Goal: Task Accomplishment & Management: Manage account settings

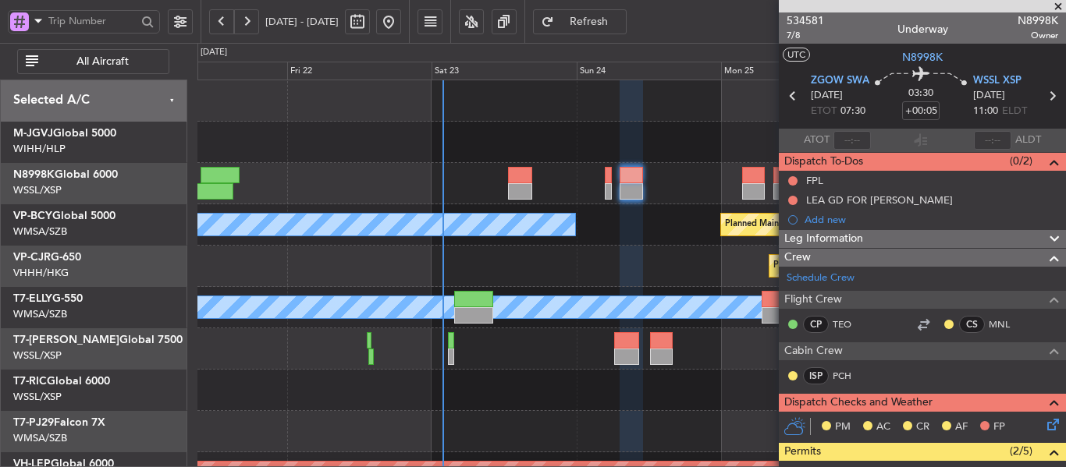
scroll to position [74, 0]
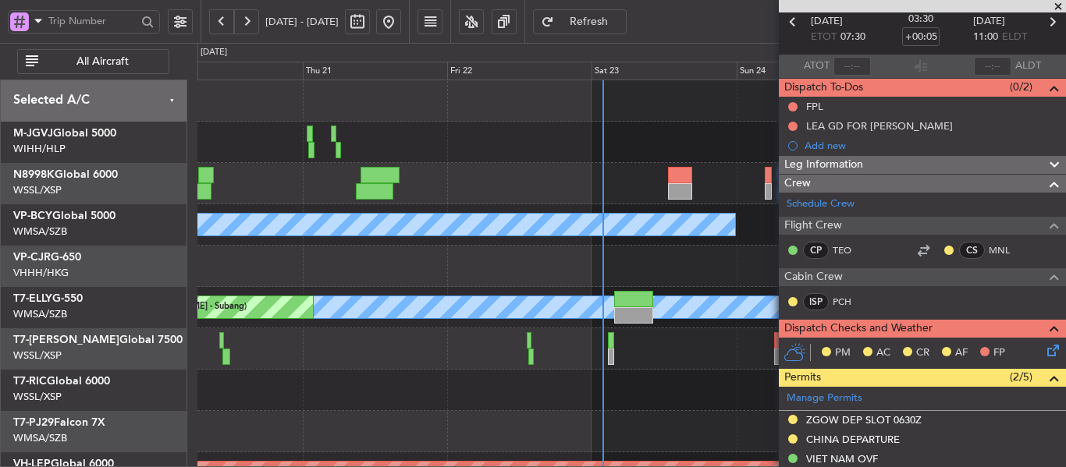
click at [498, 254] on div "Planned Maint [GEOGRAPHIC_DATA] ([GEOGRAPHIC_DATA] Intl)" at bounding box center [630, 266] width 867 height 41
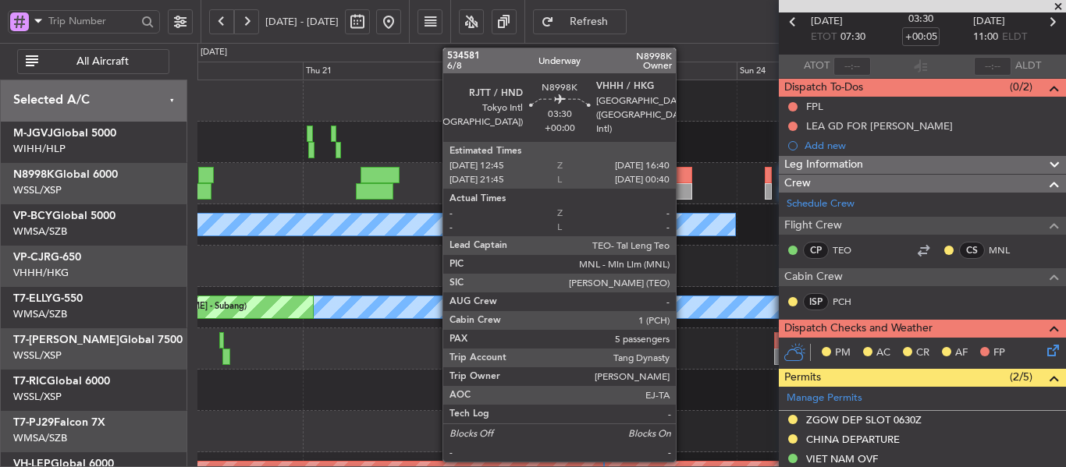
click at [683, 182] on div at bounding box center [680, 175] width 24 height 16
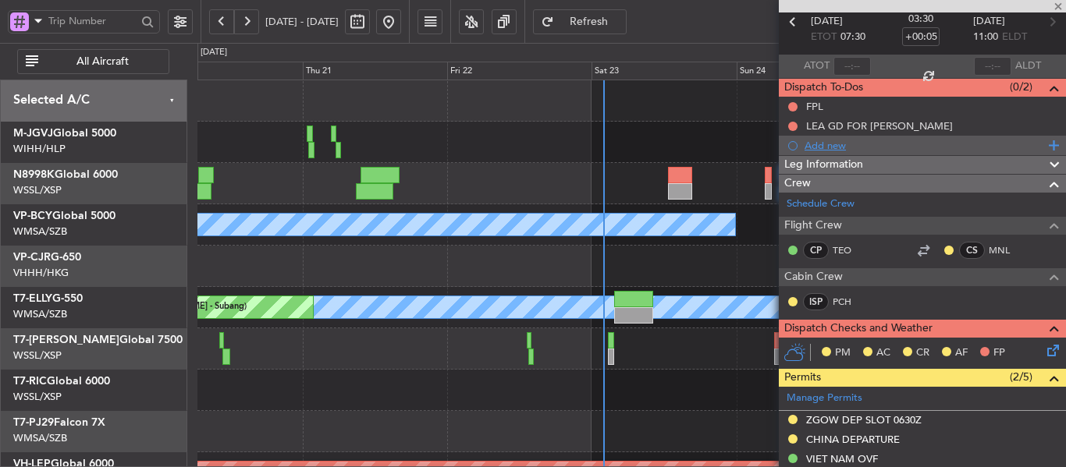
type input "5"
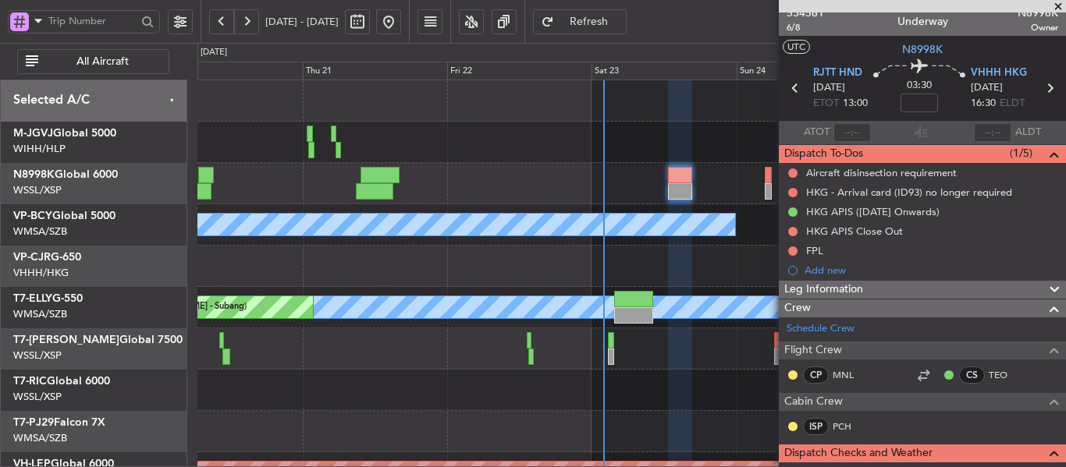
scroll to position [0, 0]
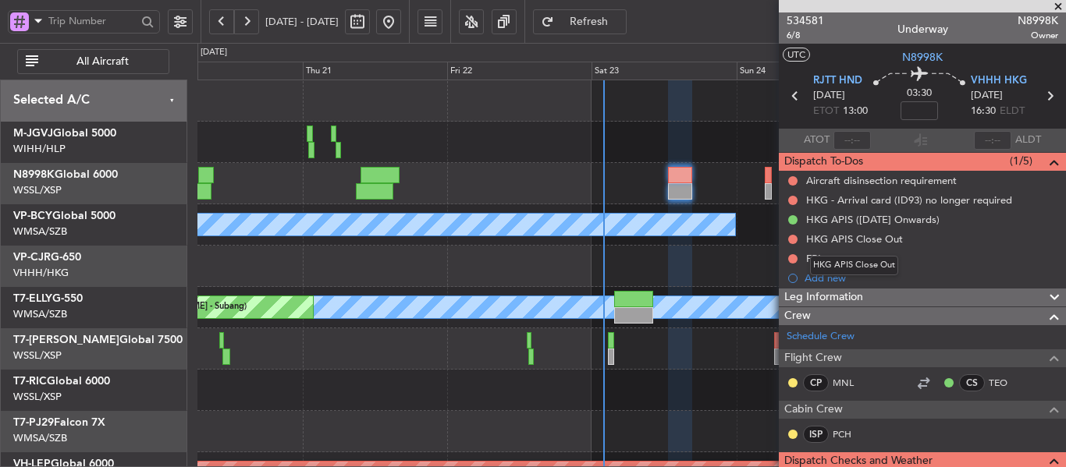
click at [818, 258] on div "HKG APIS Close Out" at bounding box center [854, 266] width 88 height 20
click at [814, 259] on div "FPL" at bounding box center [814, 258] width 17 height 13
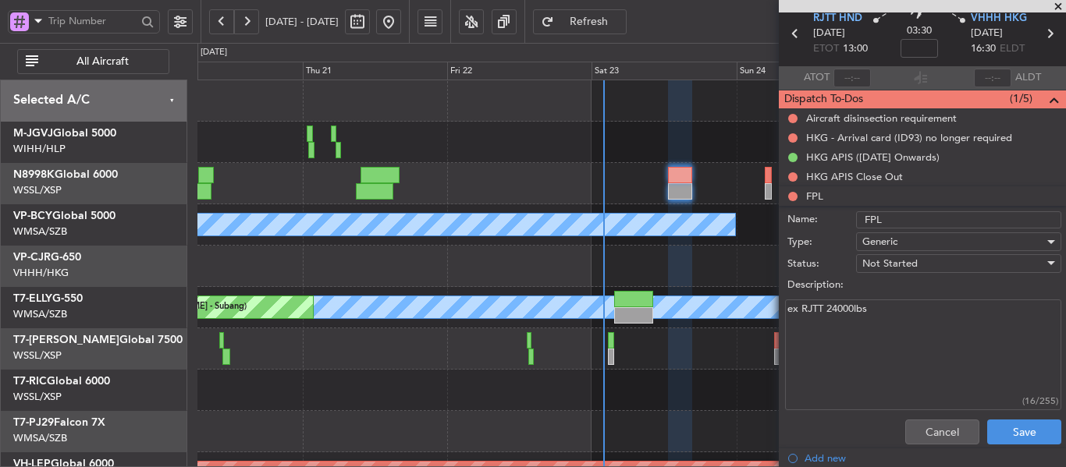
scroll to position [156, 0]
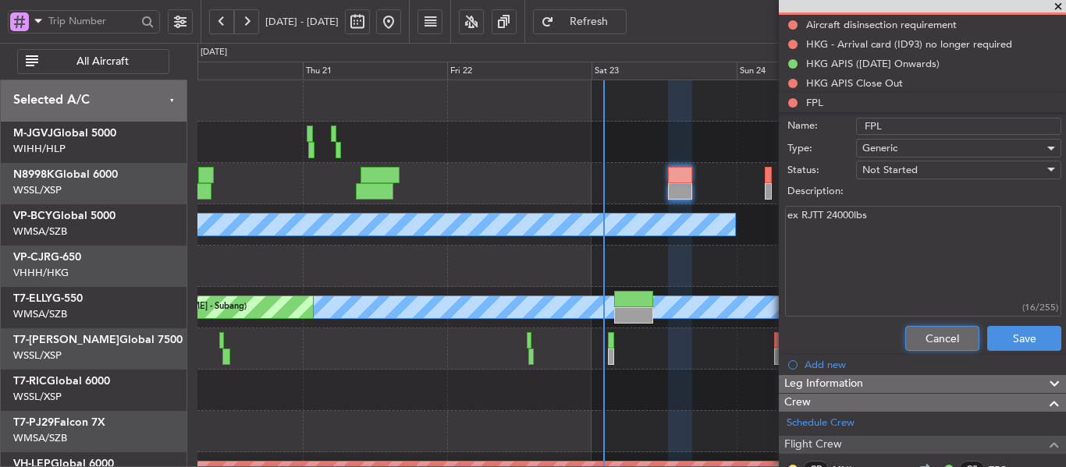
click at [917, 344] on button "Cancel" at bounding box center [942, 338] width 74 height 25
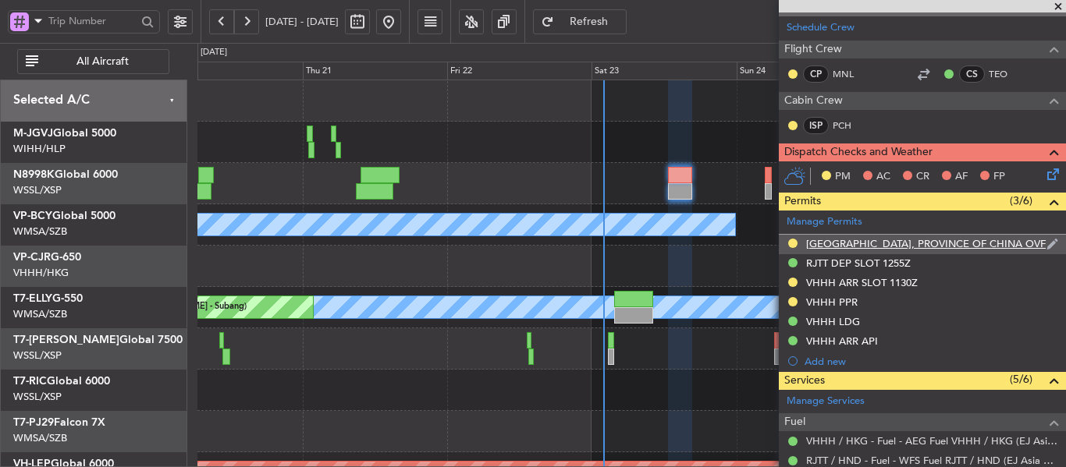
scroll to position [312, 0]
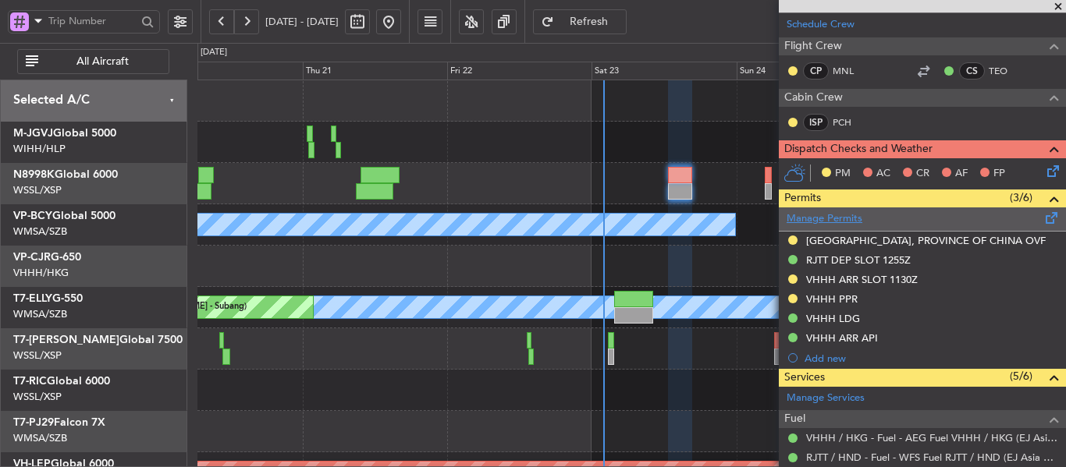
click at [845, 215] on link "Manage Permits" at bounding box center [824, 219] width 76 height 16
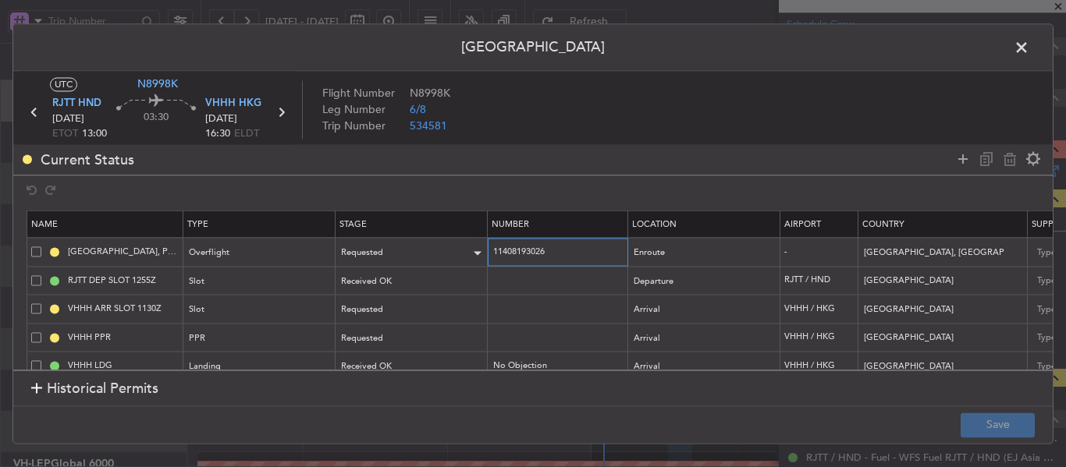
drag, startPoint x: 566, startPoint y: 251, endPoint x: 451, endPoint y: 247, distance: 114.7
click at [451, 247] on tr "[GEOGRAPHIC_DATA], PROVINCE OF [GEOGRAPHIC_DATA] OVF Overflight Requested 11408…" at bounding box center [1022, 252] width 1990 height 29
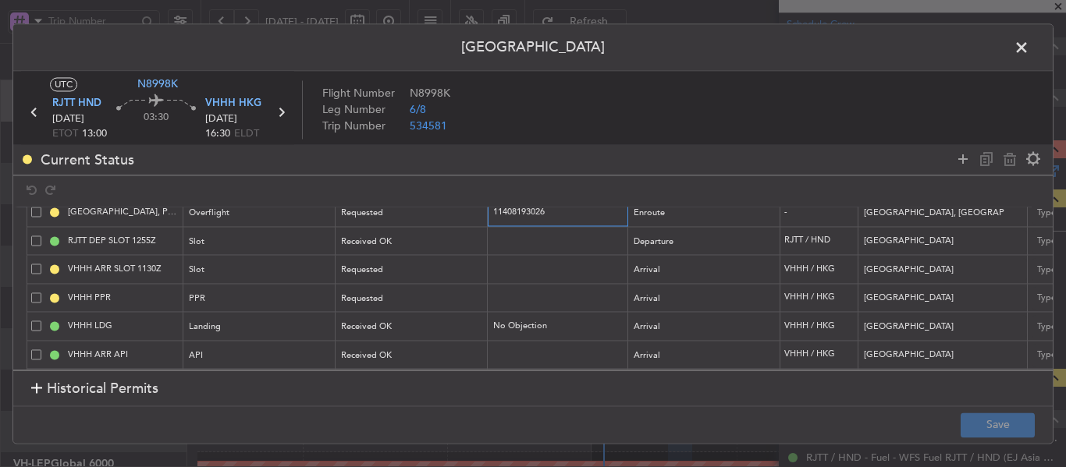
scroll to position [55, 0]
click at [1029, 52] on span at bounding box center [1029, 51] width 0 height 31
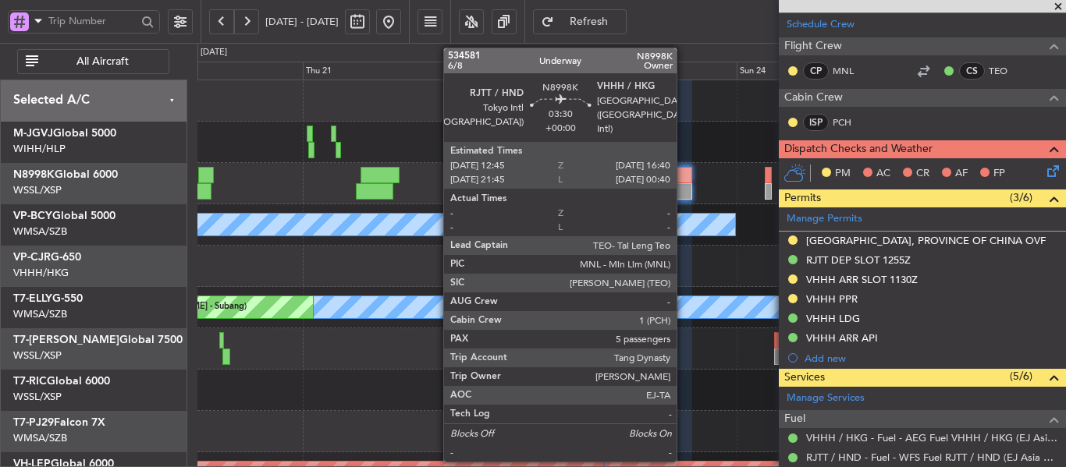
click at [683, 192] on div at bounding box center [680, 191] width 24 height 16
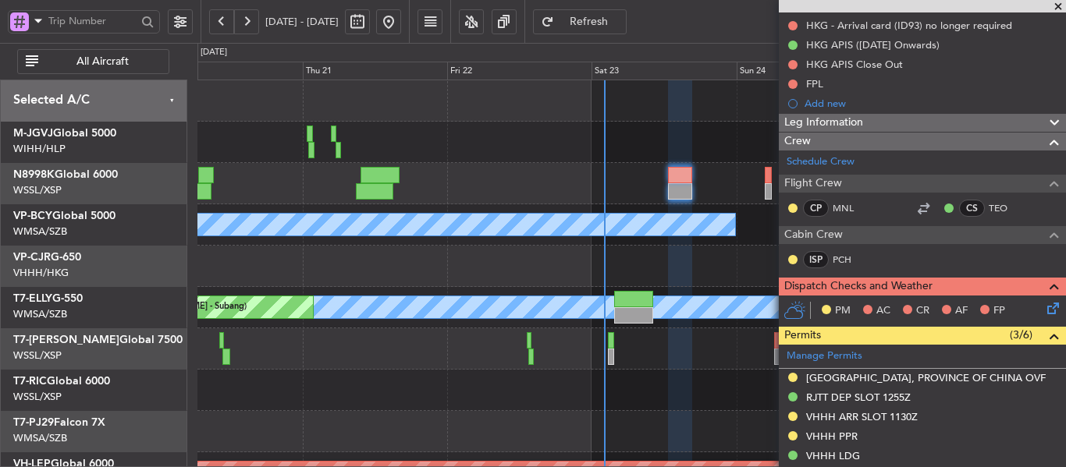
scroll to position [390, 0]
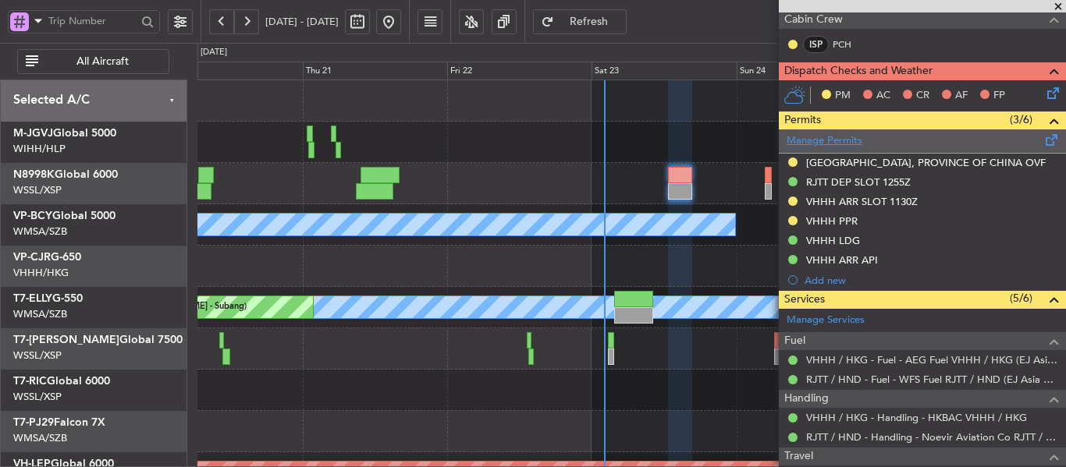
click at [840, 137] on link "Manage Permits" at bounding box center [824, 141] width 76 height 16
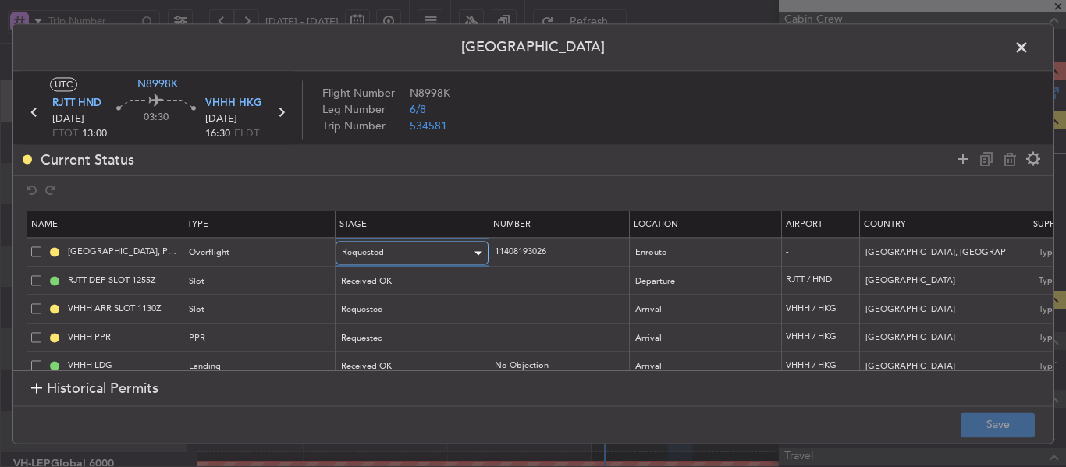
click at [437, 254] on div "Requested" at bounding box center [406, 253] width 129 height 23
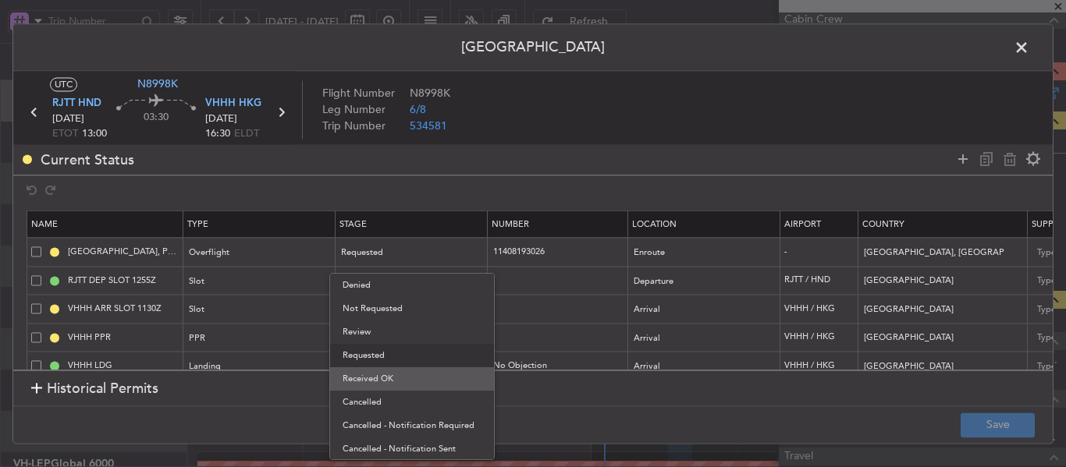
click at [408, 381] on span "Received OK" at bounding box center [411, 378] width 139 height 23
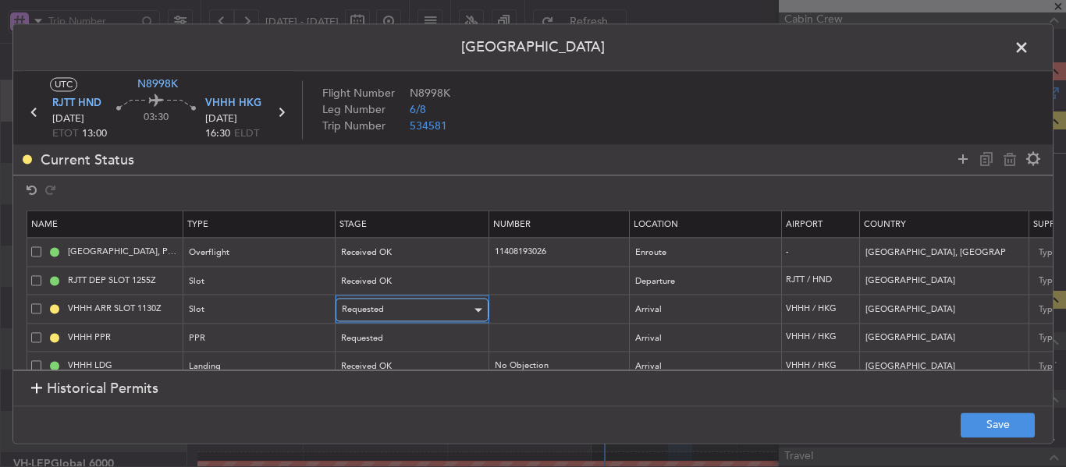
click at [409, 313] on div "Requested" at bounding box center [406, 310] width 129 height 23
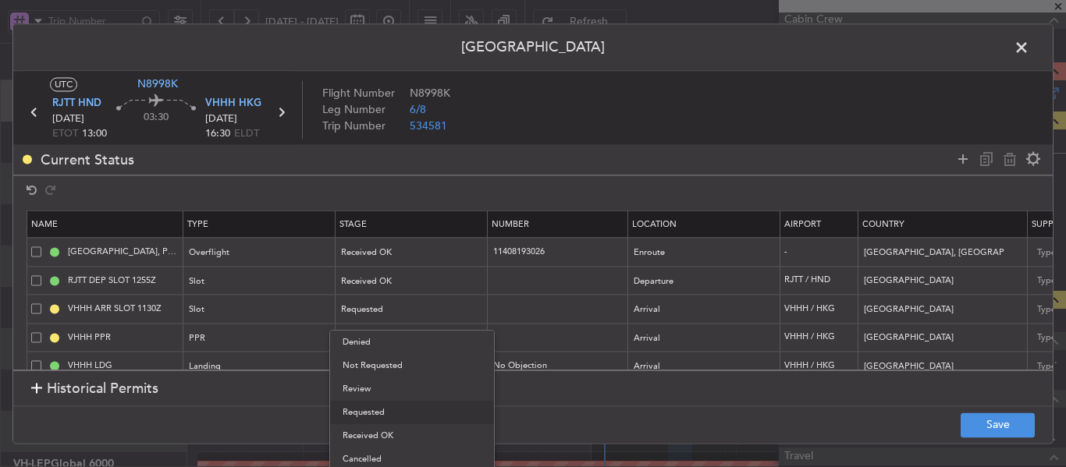
click at [400, 430] on span "Received OK" at bounding box center [411, 435] width 139 height 23
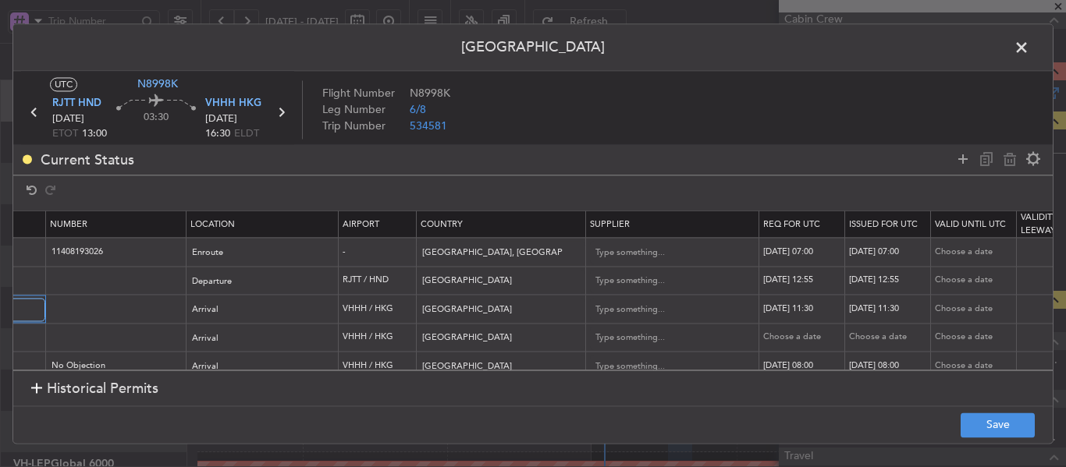
scroll to position [0, 470]
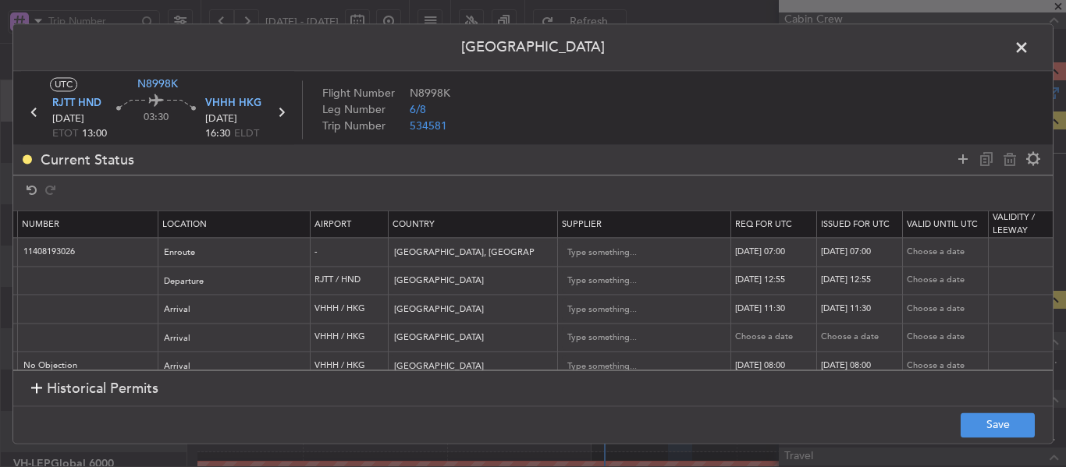
click at [758, 313] on div "[DATE] 11:30" at bounding box center [775, 309] width 81 height 13
select select "8"
select select "2025"
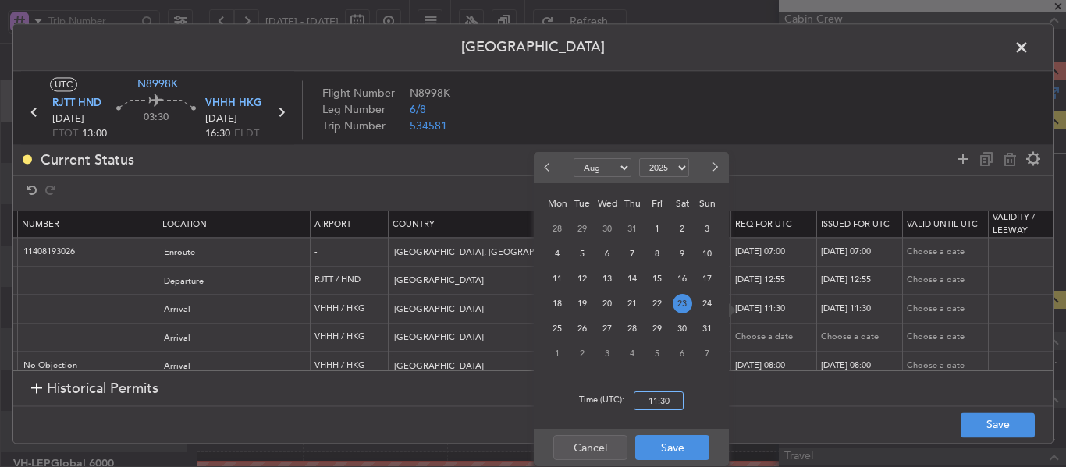
click at [652, 399] on input "11:30" at bounding box center [658, 401] width 50 height 19
type input "16:30"
click at [672, 450] on button "Save" at bounding box center [672, 447] width 74 height 25
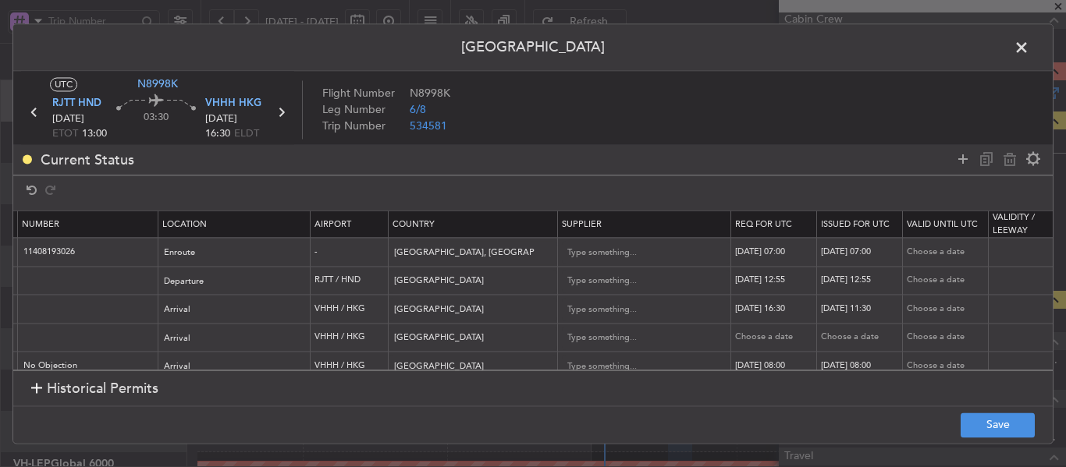
click at [845, 307] on div "[DATE] 11:30" at bounding box center [861, 309] width 81 height 13
select select "8"
select select "2025"
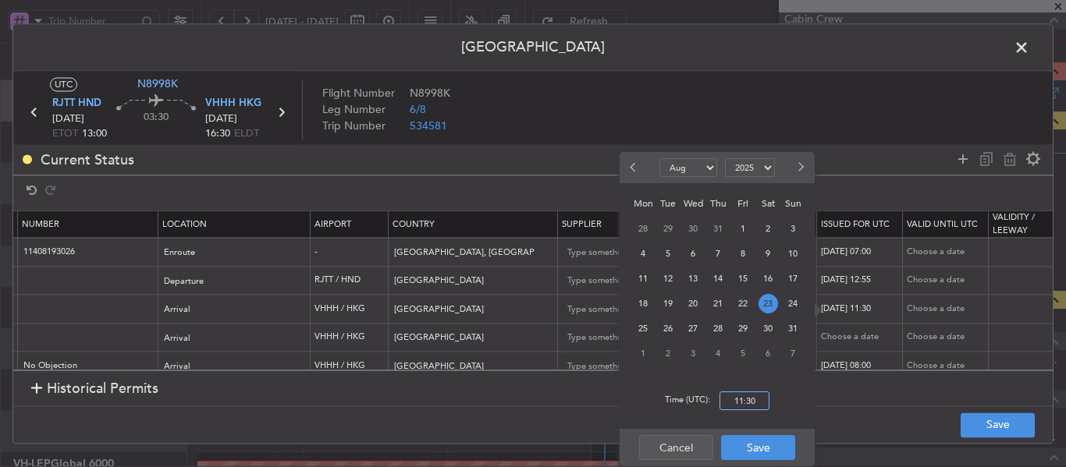
click at [754, 399] on input "11:30" at bounding box center [744, 401] width 50 height 19
type input "16:30"
click at [751, 452] on button "Save" at bounding box center [758, 447] width 74 height 25
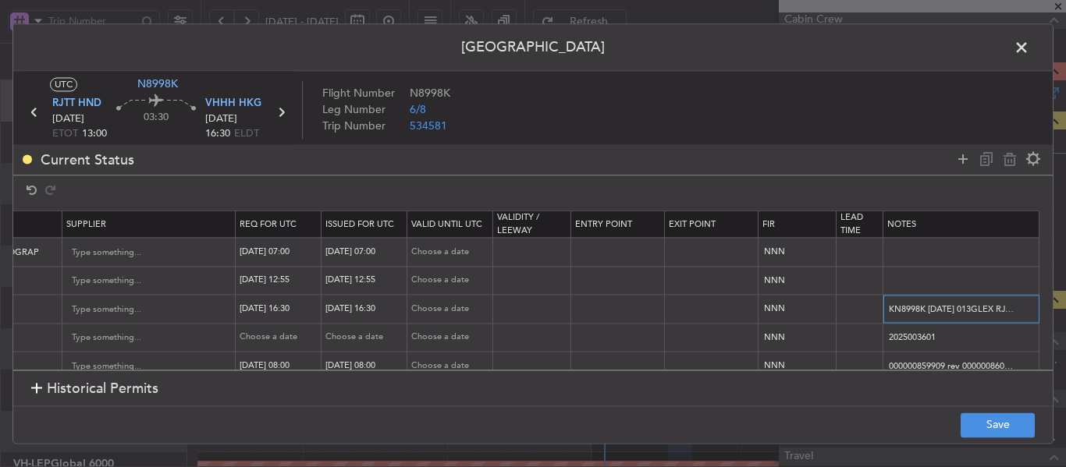
scroll to position [0, 183]
drag, startPoint x: 876, startPoint y: 307, endPoint x: 1065, endPoint y: 301, distance: 188.9
click at [1065, 301] on div "Permit Center UTC N8998K RJTT HND [DATE] ETOT 13:00 03:30 VHHH HKG [DATE] 16:30…" at bounding box center [533, 233] width 1066 height 467
paste input "4GLEX RJTT1630 D / RE.N8998K [PERSON_NAME].VHHHAGN8236"
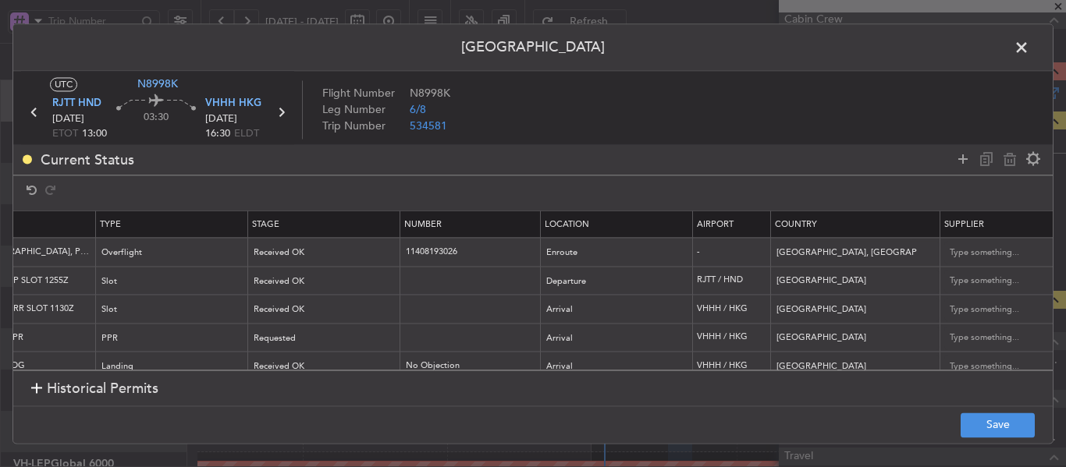
scroll to position [0, 0]
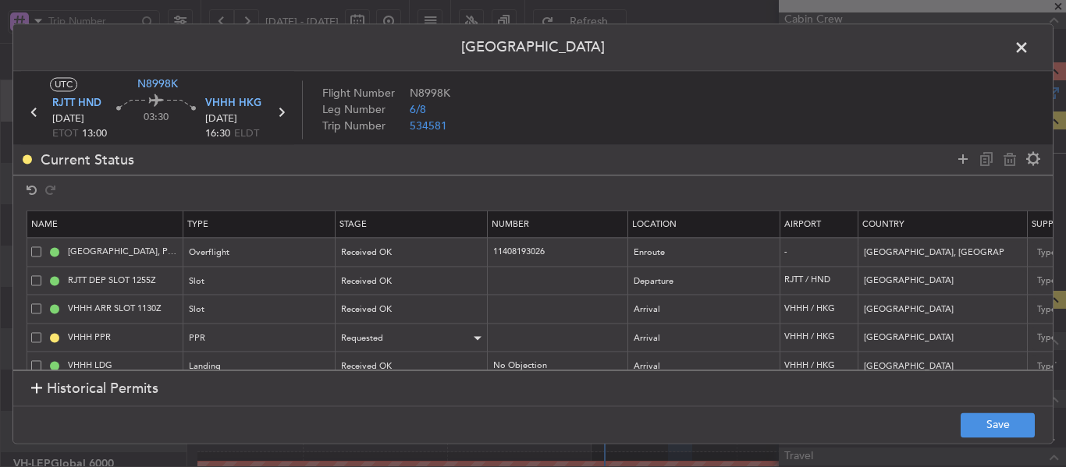
type input "KN8998K [DATE] 014GLEX RJTT1630 D / RE.N8998K [PERSON_NAME].VHHHAGN8236000/"
click at [455, 343] on div "Requested" at bounding box center [406, 338] width 129 height 23
click at [403, 460] on span "Received OK" at bounding box center [411, 464] width 139 height 23
click at [991, 418] on button "Save" at bounding box center [997, 425] width 74 height 25
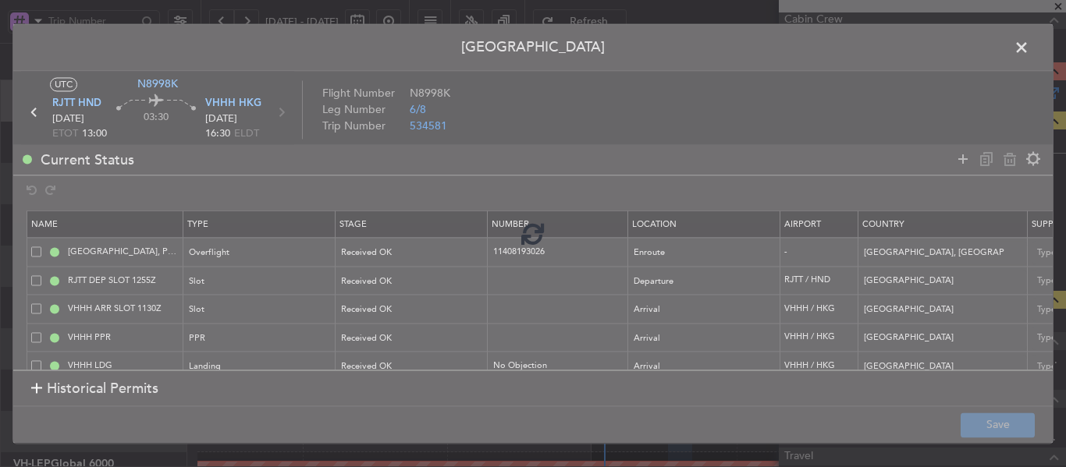
type input "VHHH ARR SLOT 1630Z"
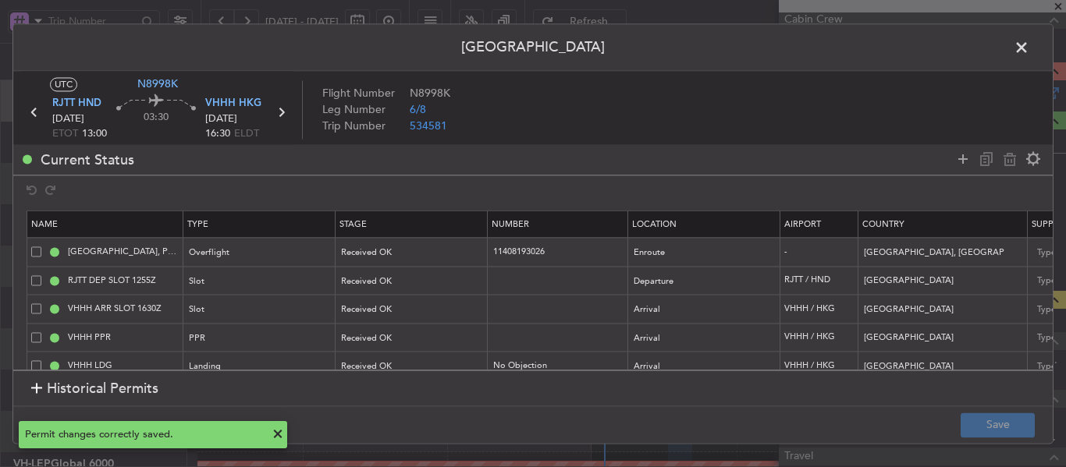
click at [1029, 51] on span at bounding box center [1029, 51] width 0 height 31
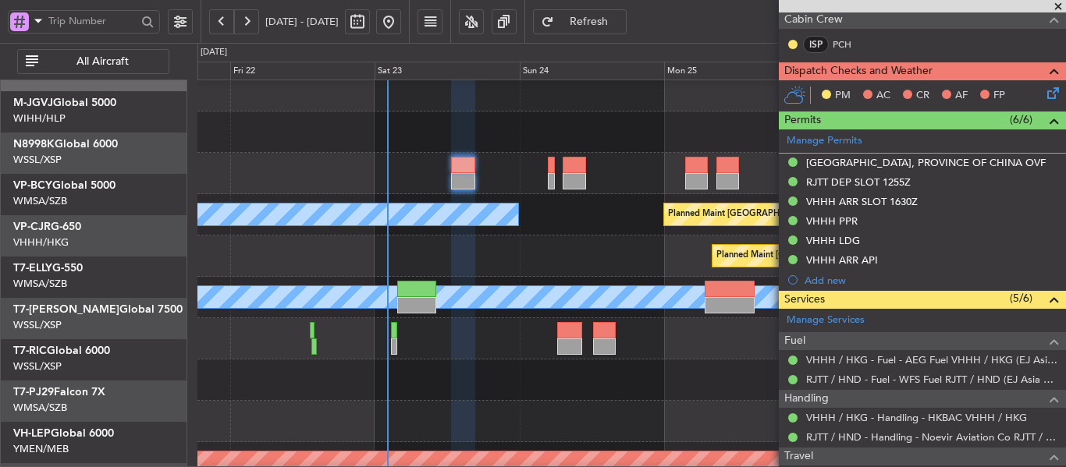
click at [219, 239] on div "Planned Maint [GEOGRAPHIC_DATA] ([GEOGRAPHIC_DATA] Intl)" at bounding box center [630, 256] width 867 height 41
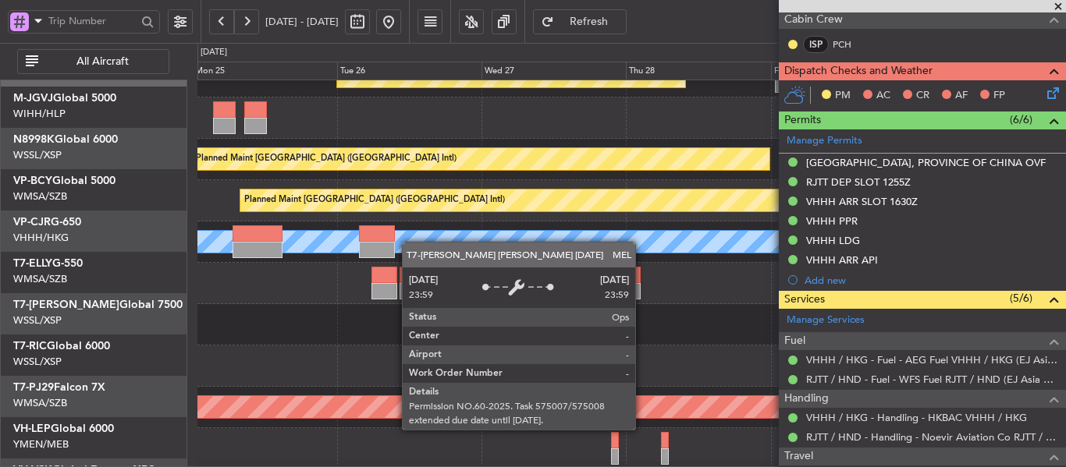
scroll to position [68, 0]
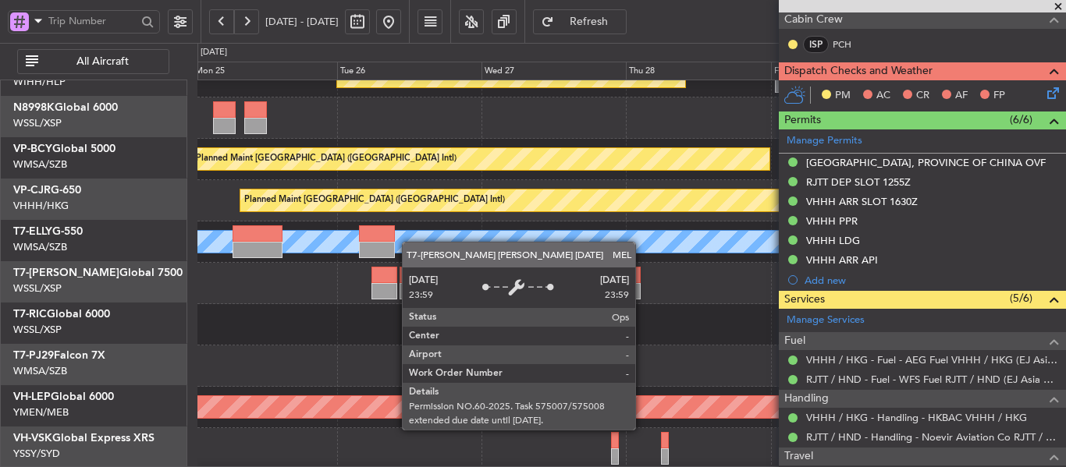
click at [400, 239] on div "MEL" at bounding box center [632, 242] width 2602 height 22
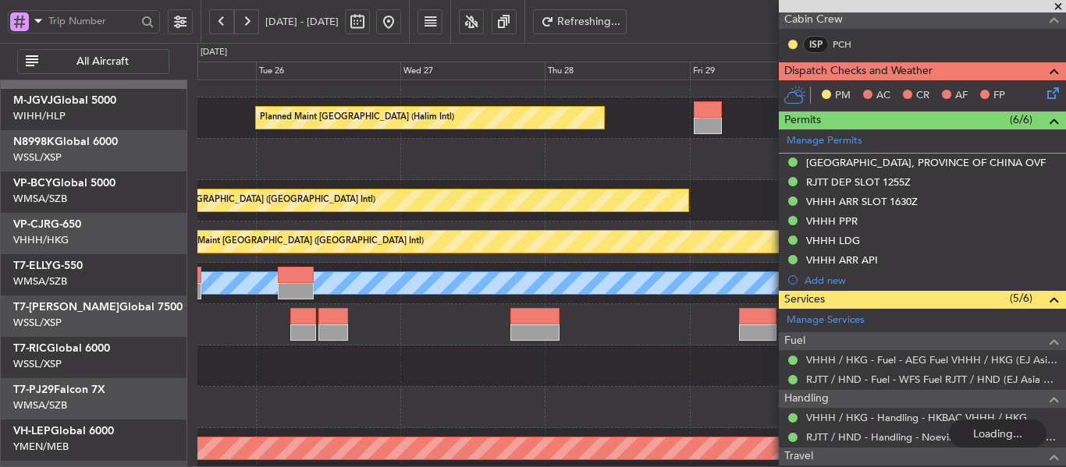
scroll to position [0, 0]
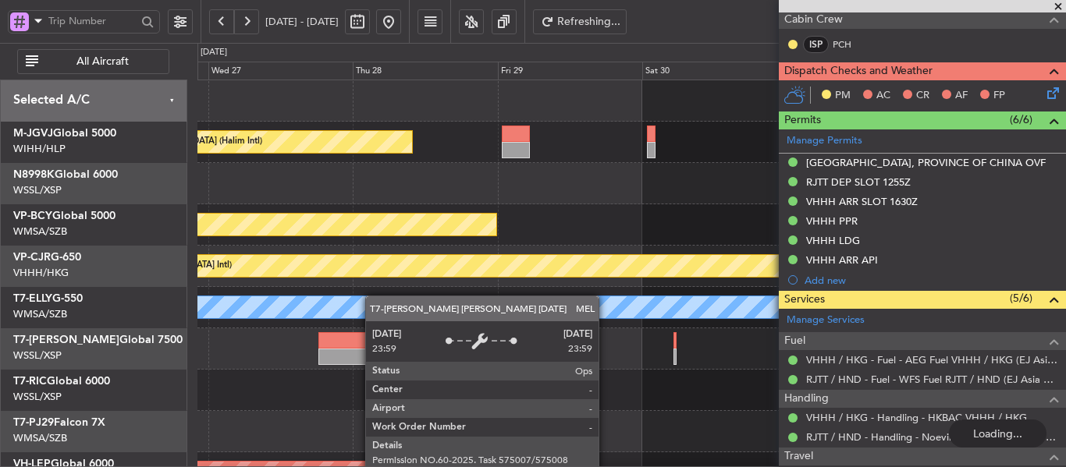
click at [369, 296] on div "Planned Maint [GEOGRAPHIC_DATA] (Halim Intl) Planned Maint [GEOGRAPHIC_DATA] (V…" at bounding box center [630, 348] width 867 height 537
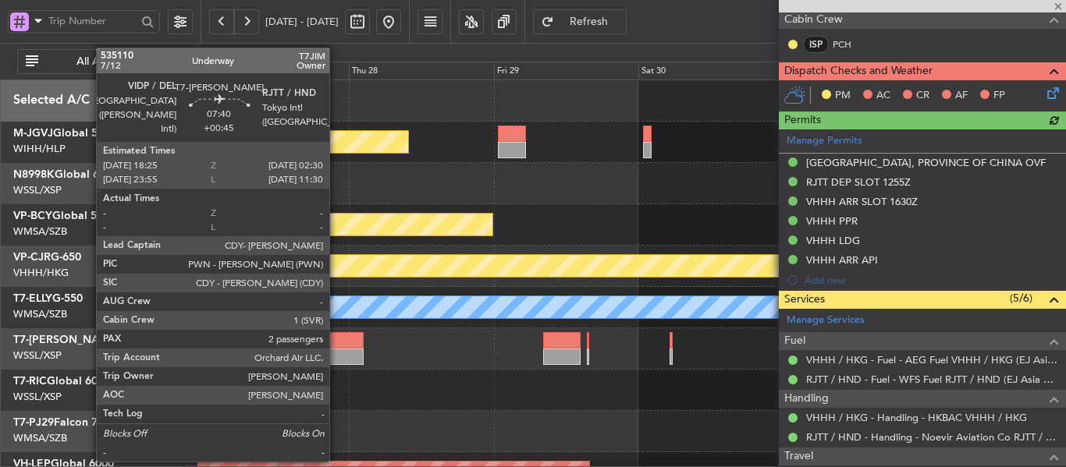
click at [336, 338] on div at bounding box center [338, 340] width 49 height 16
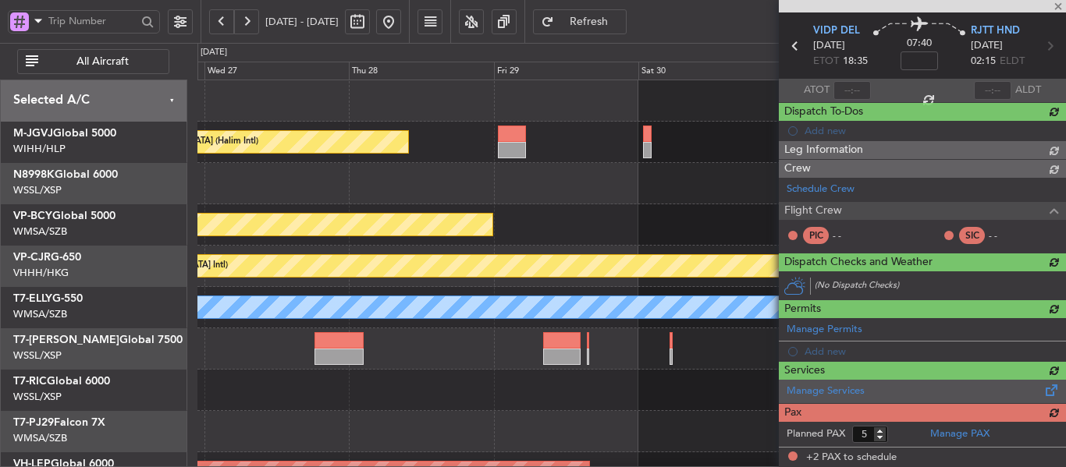
type input "+00:45"
type input "2"
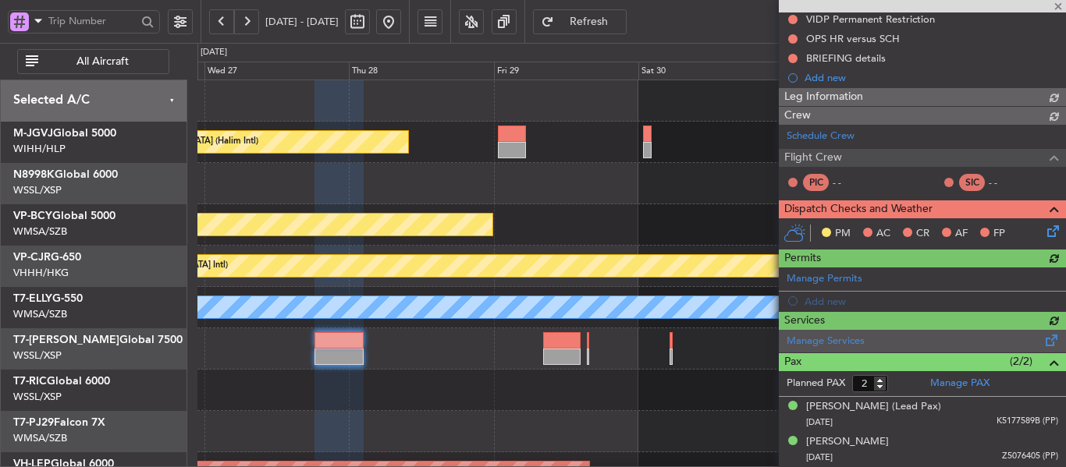
scroll to position [351, 0]
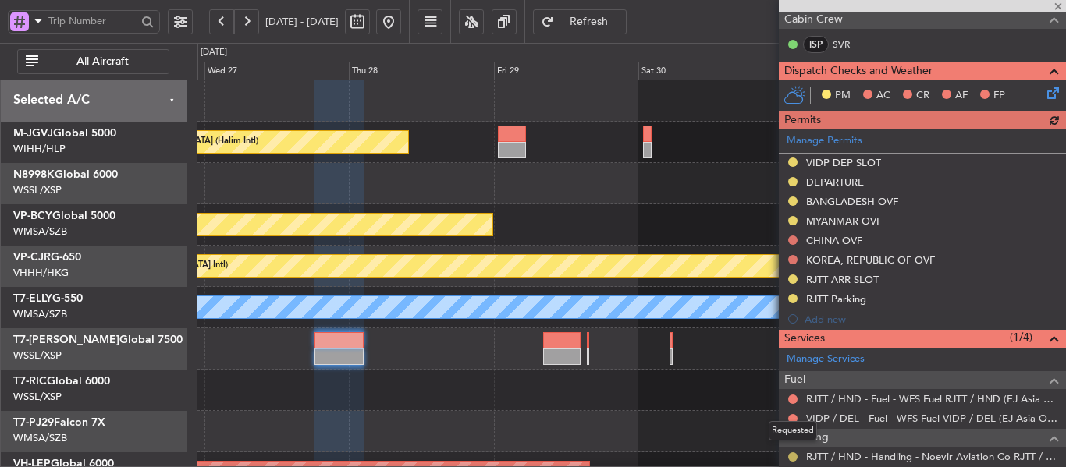
click at [793, 456] on button at bounding box center [792, 456] width 9 height 9
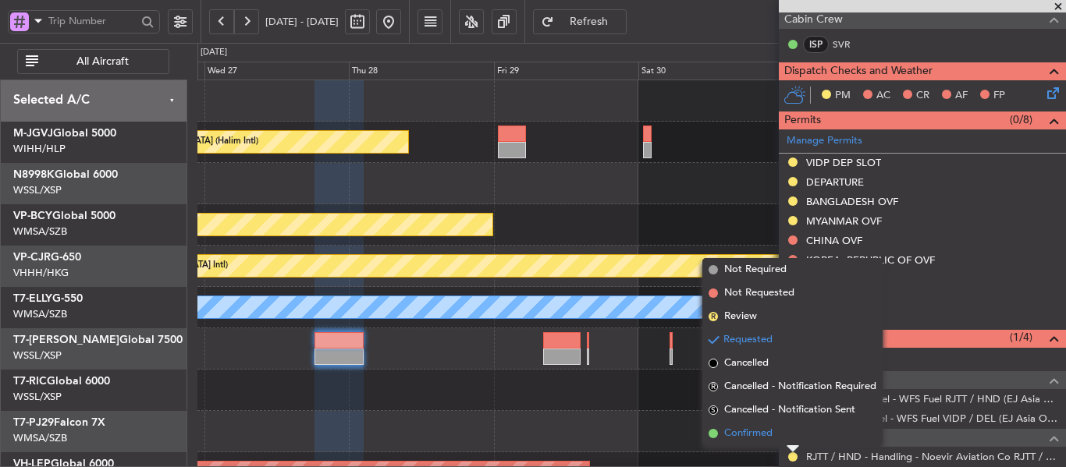
click at [713, 431] on span at bounding box center [712, 433] width 9 height 9
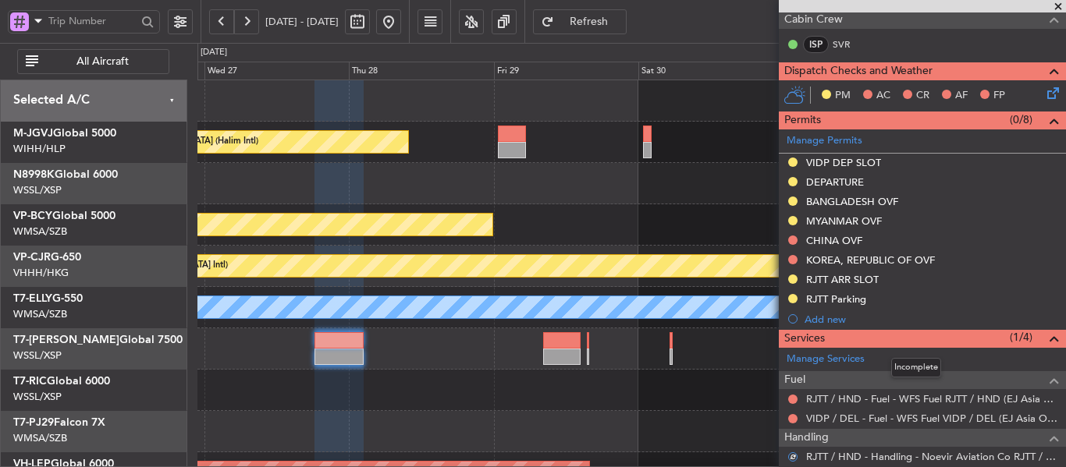
scroll to position [429, 0]
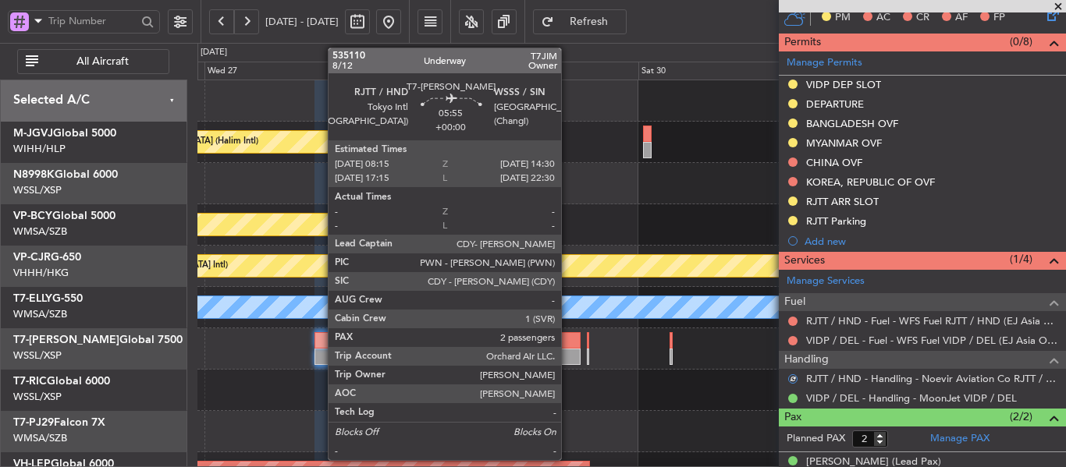
click at [568, 342] on div at bounding box center [562, 340] width 38 height 16
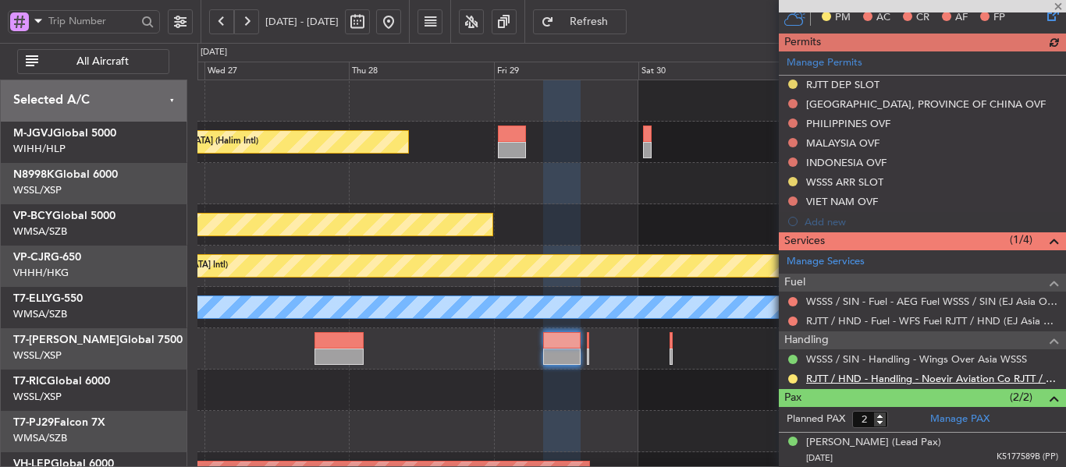
scroll to position [406, 0]
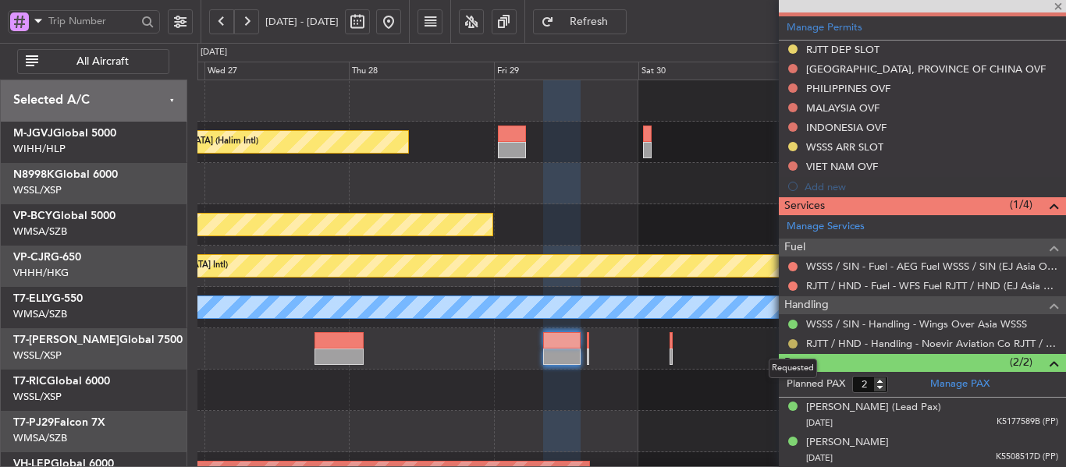
click at [790, 342] on button at bounding box center [792, 343] width 9 height 9
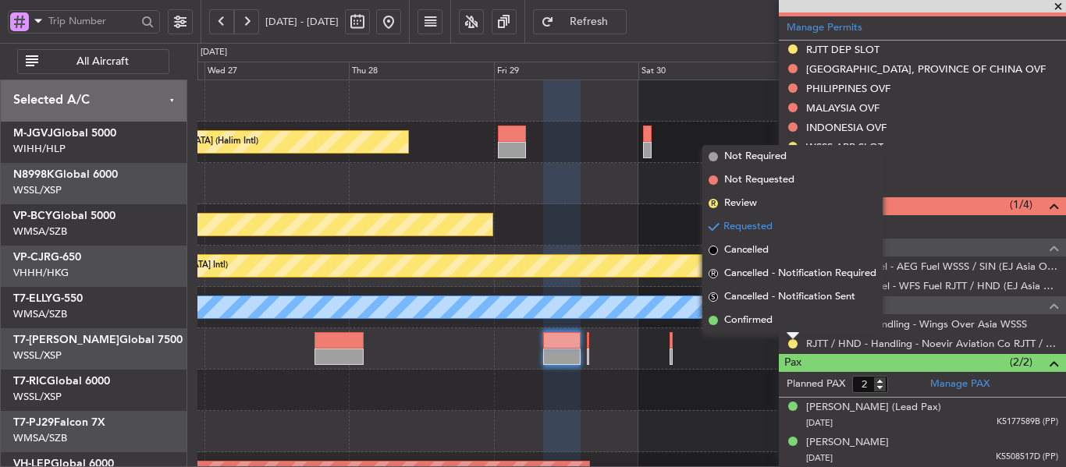
click at [714, 321] on span at bounding box center [712, 320] width 9 height 9
